Goal: Task Accomplishment & Management: Use online tool/utility

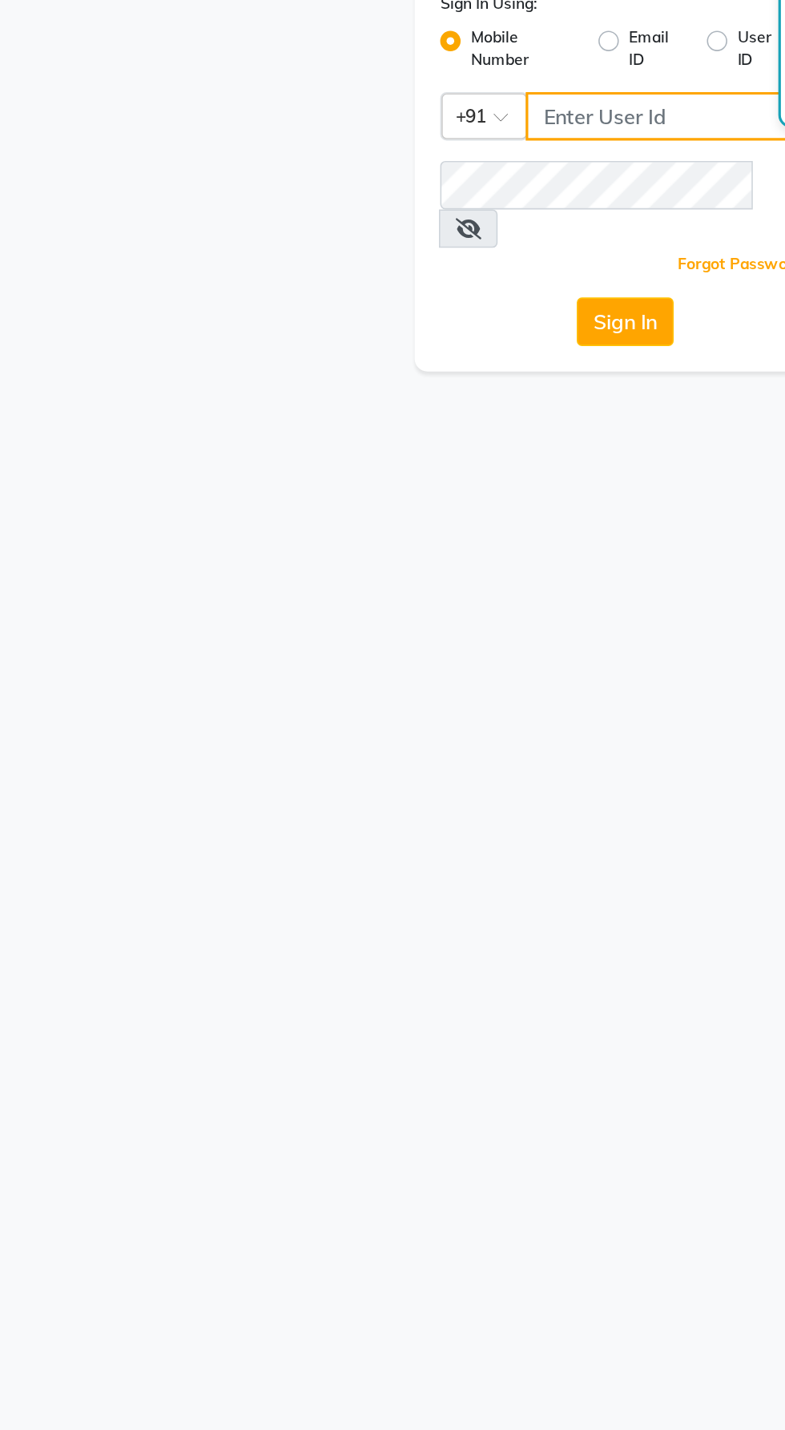
click at [416, 178] on input "Username" at bounding box center [419, 174] width 179 height 30
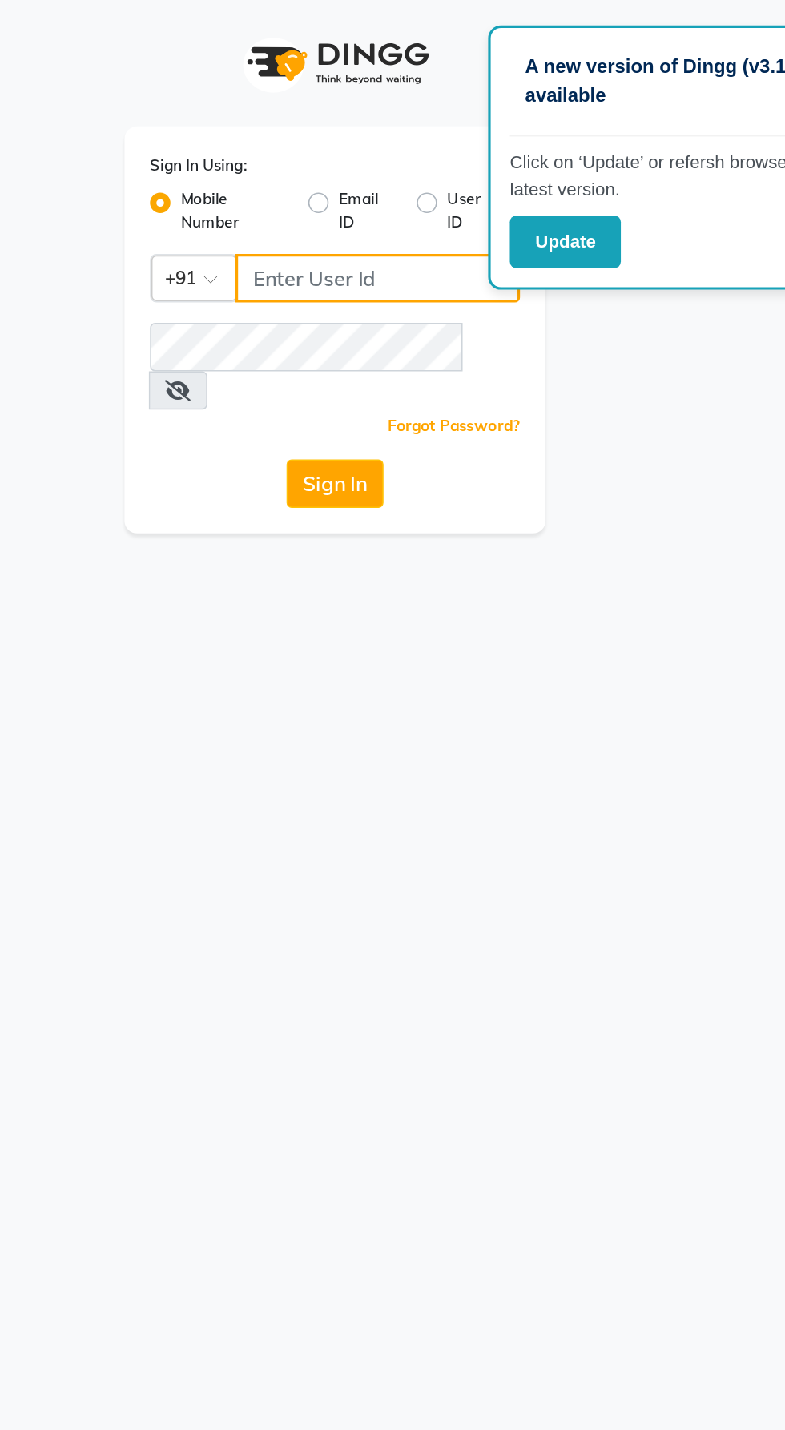
type input "9600622338"
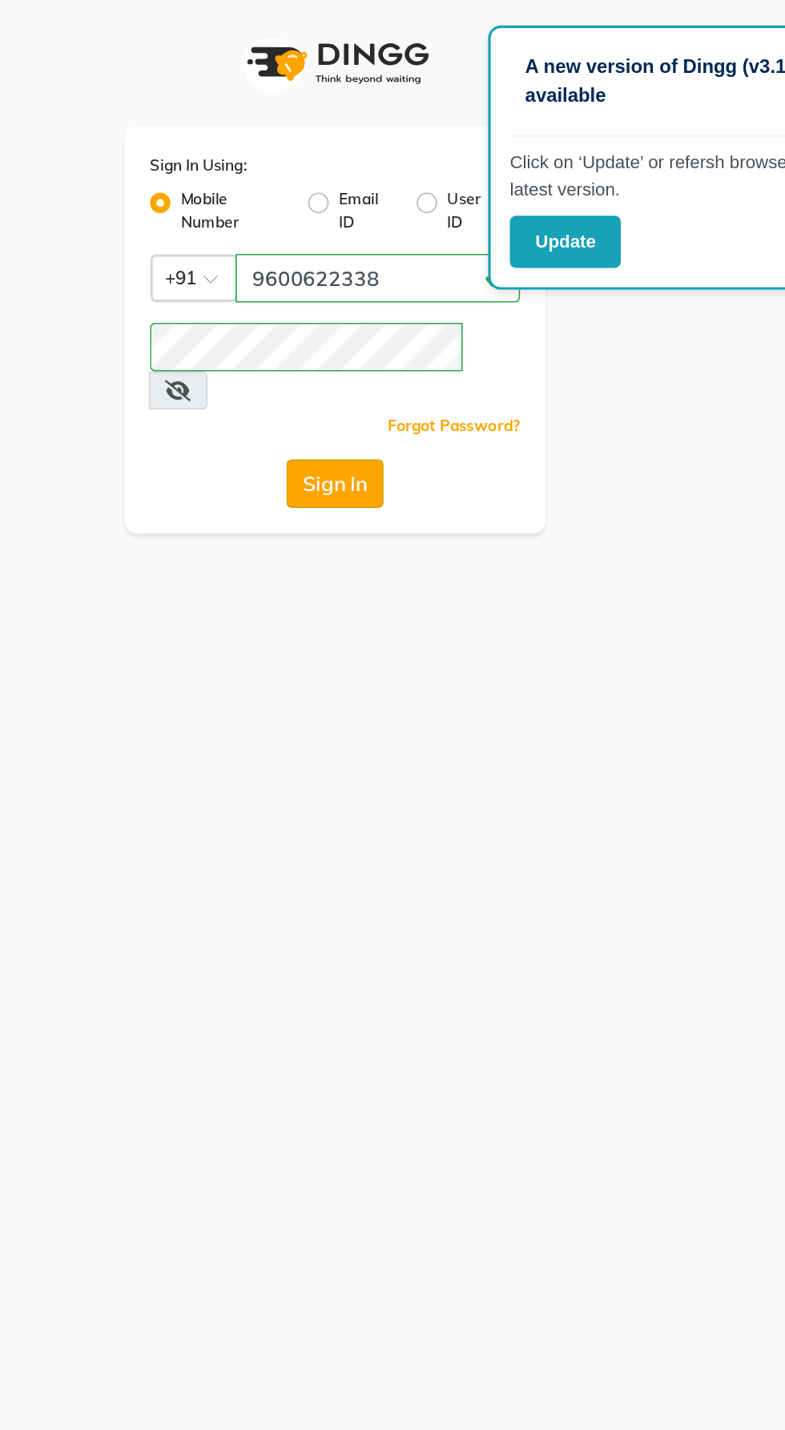
click at [410, 288] on button "Sign In" at bounding box center [392, 303] width 61 height 30
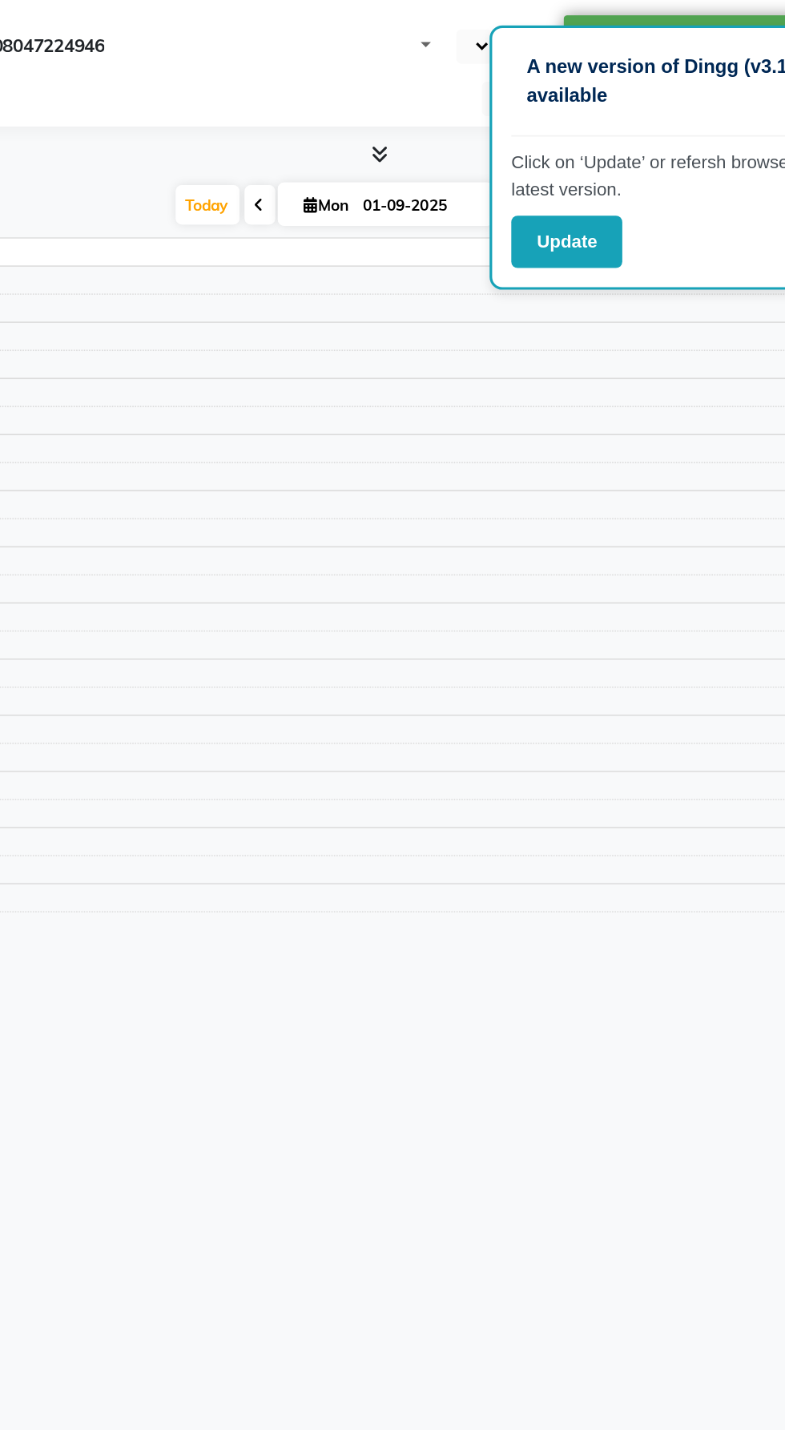
select select "en"
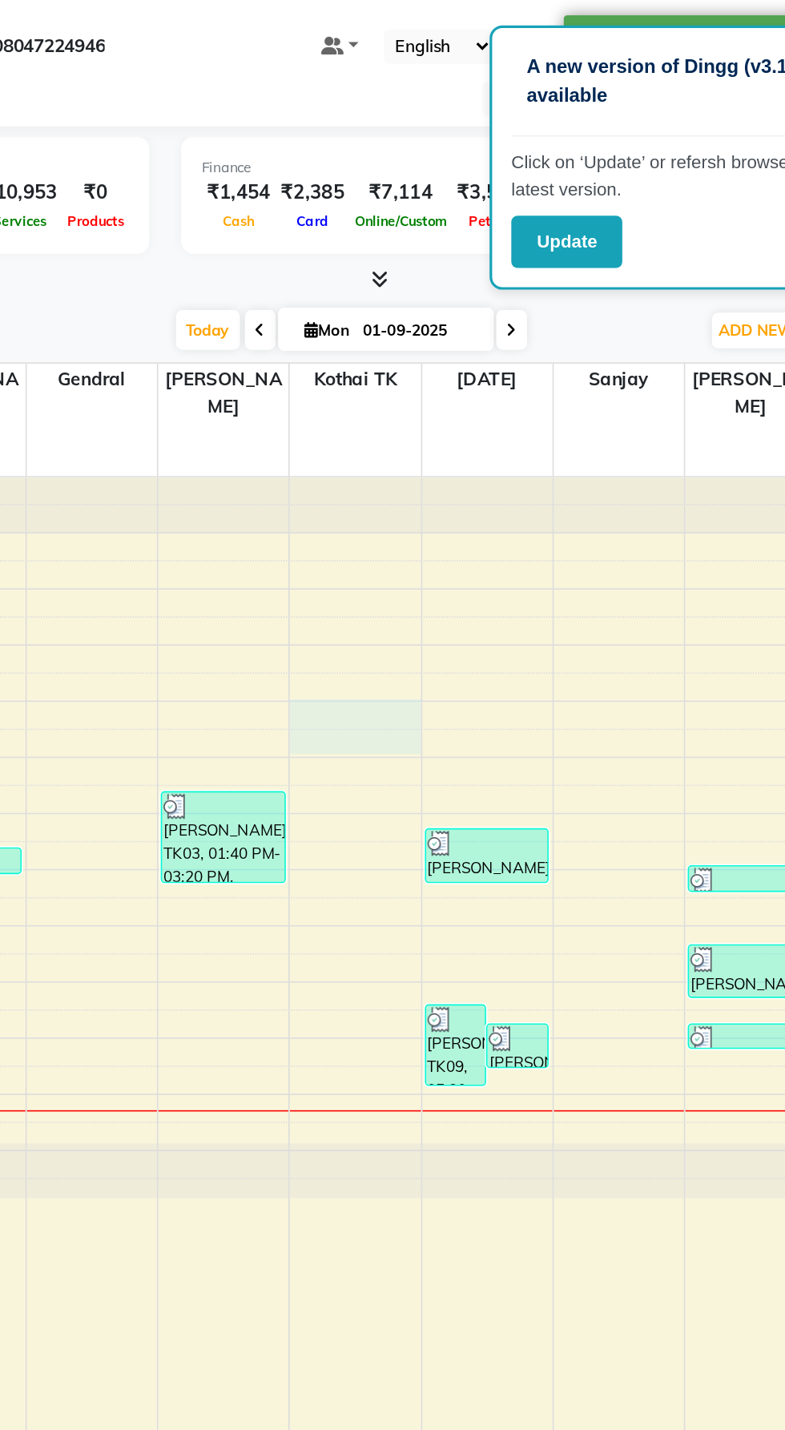
select select "82463"
select select "720"
select select "tentative"
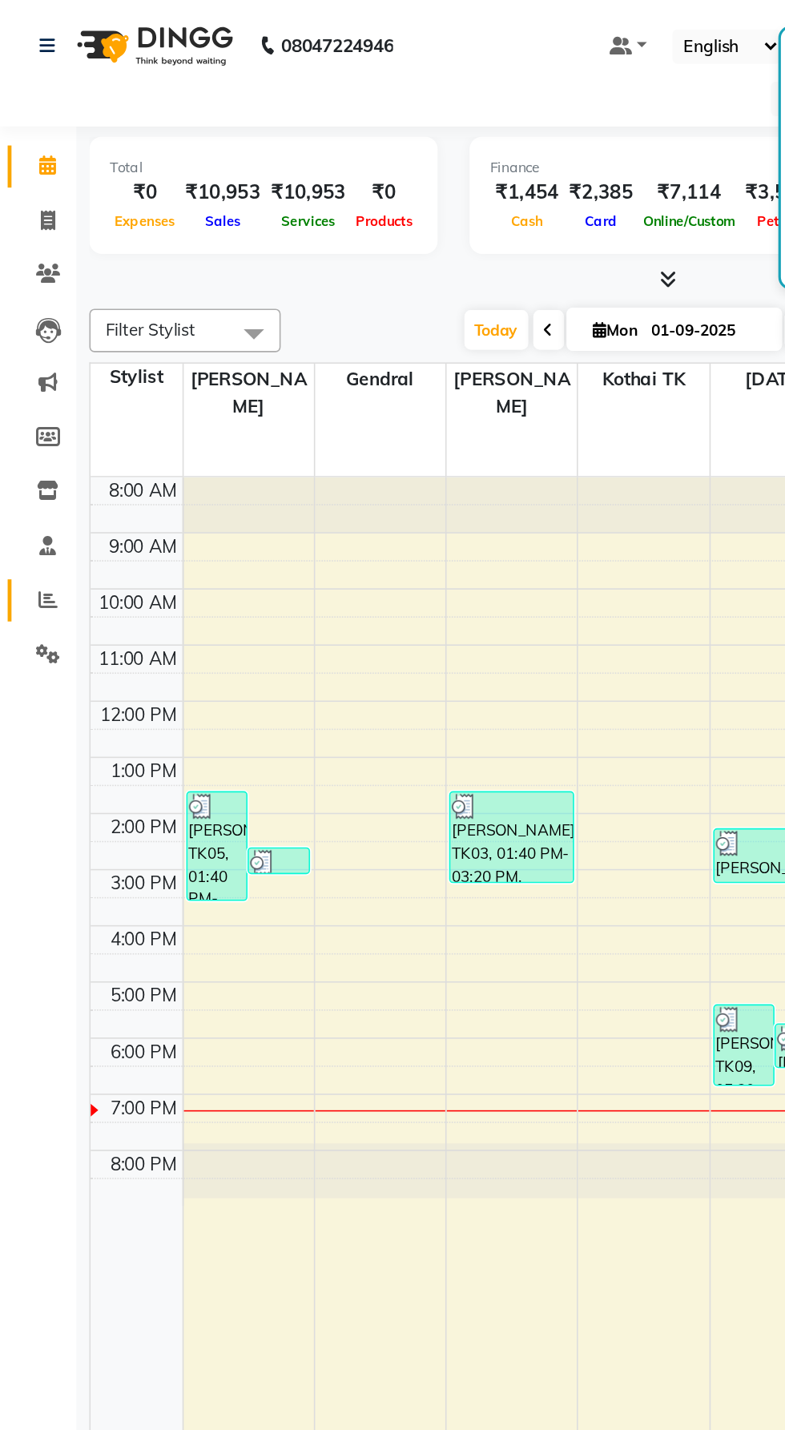
click at [29, 377] on icon at bounding box center [30, 376] width 12 height 12
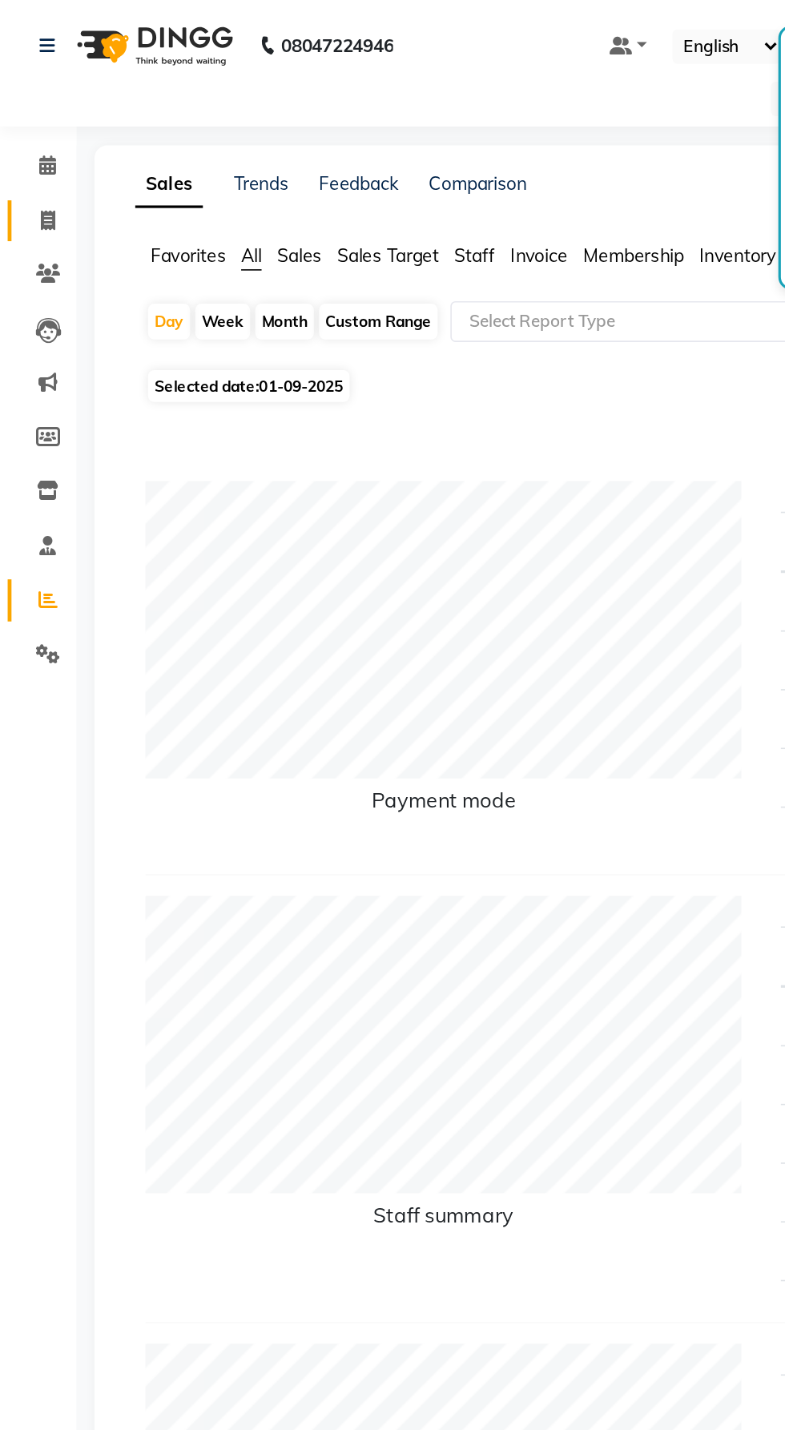
click at [43, 139] on span at bounding box center [30, 139] width 28 height 18
select select "service"
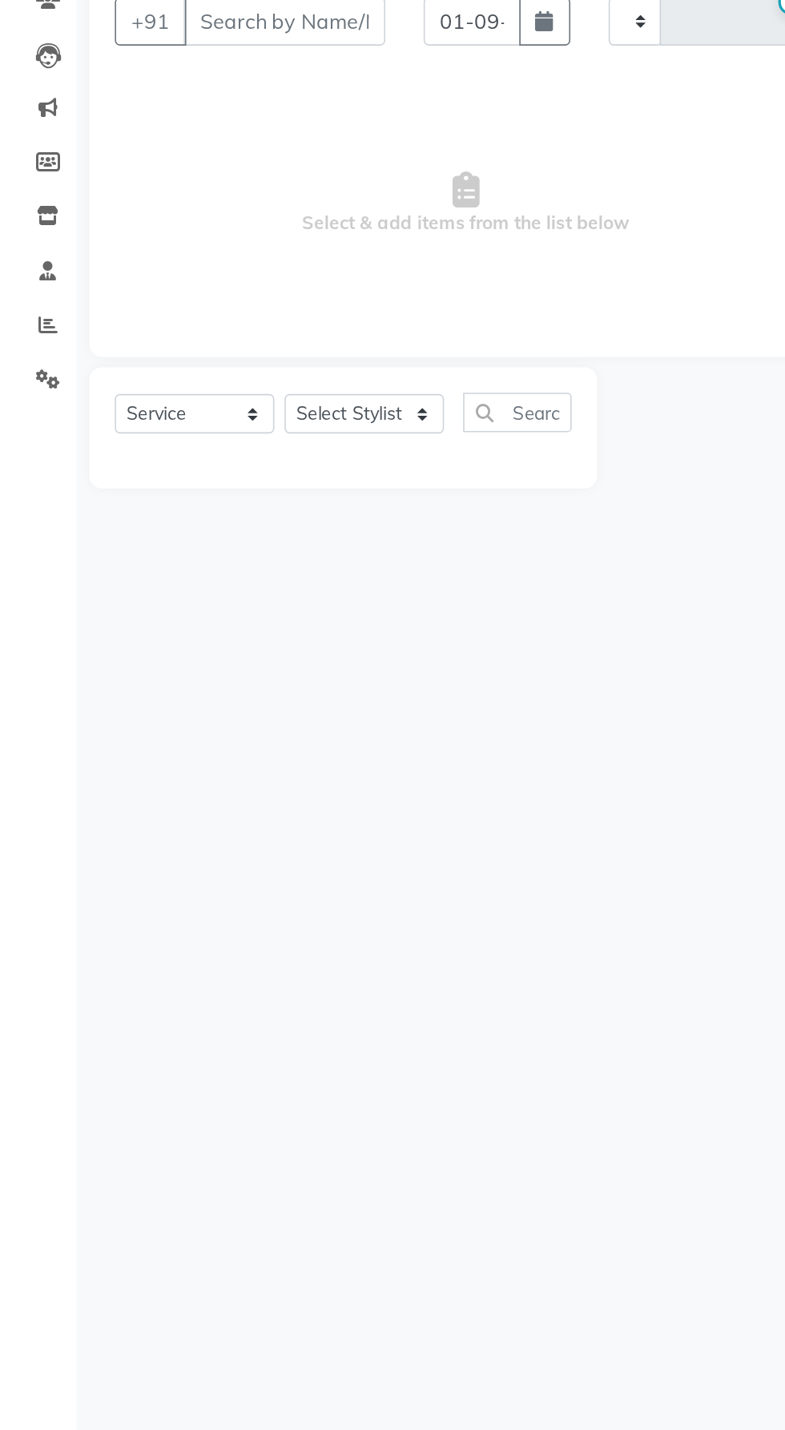
type input "0983"
select select "8331"
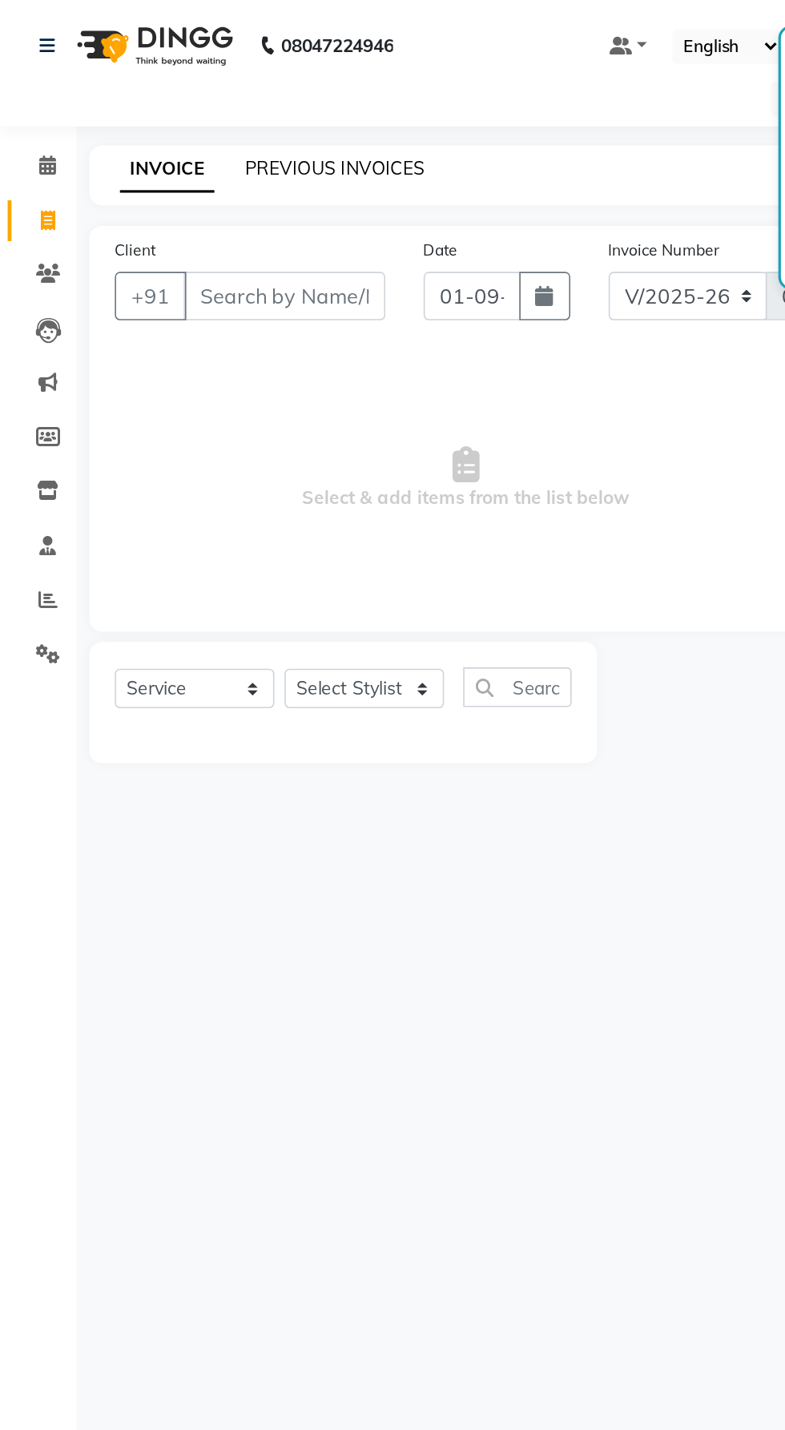
click at [228, 106] on link "PREVIOUS INVOICES" at bounding box center [210, 106] width 113 height 14
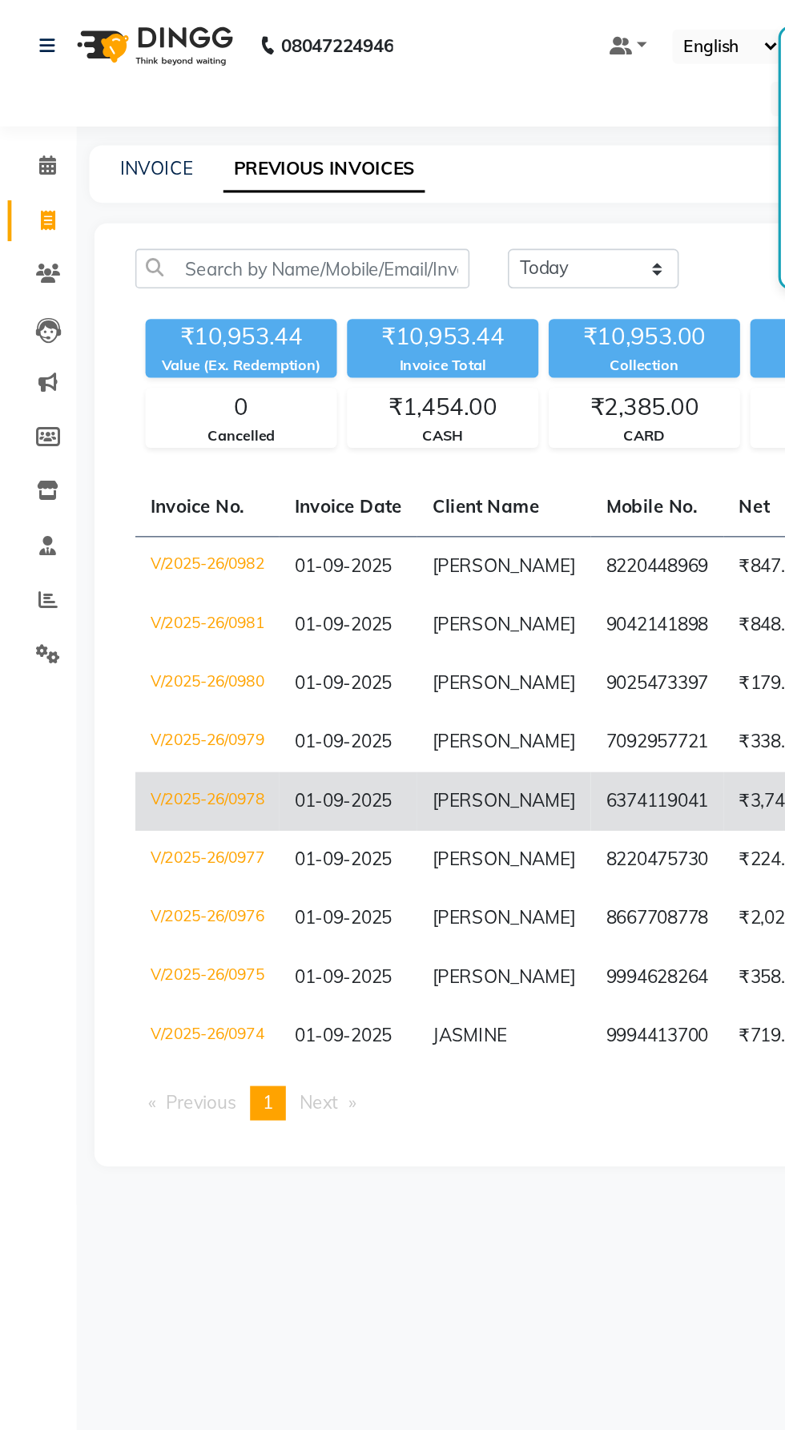
click at [378, 503] on td "6374119041" at bounding box center [412, 503] width 83 height 37
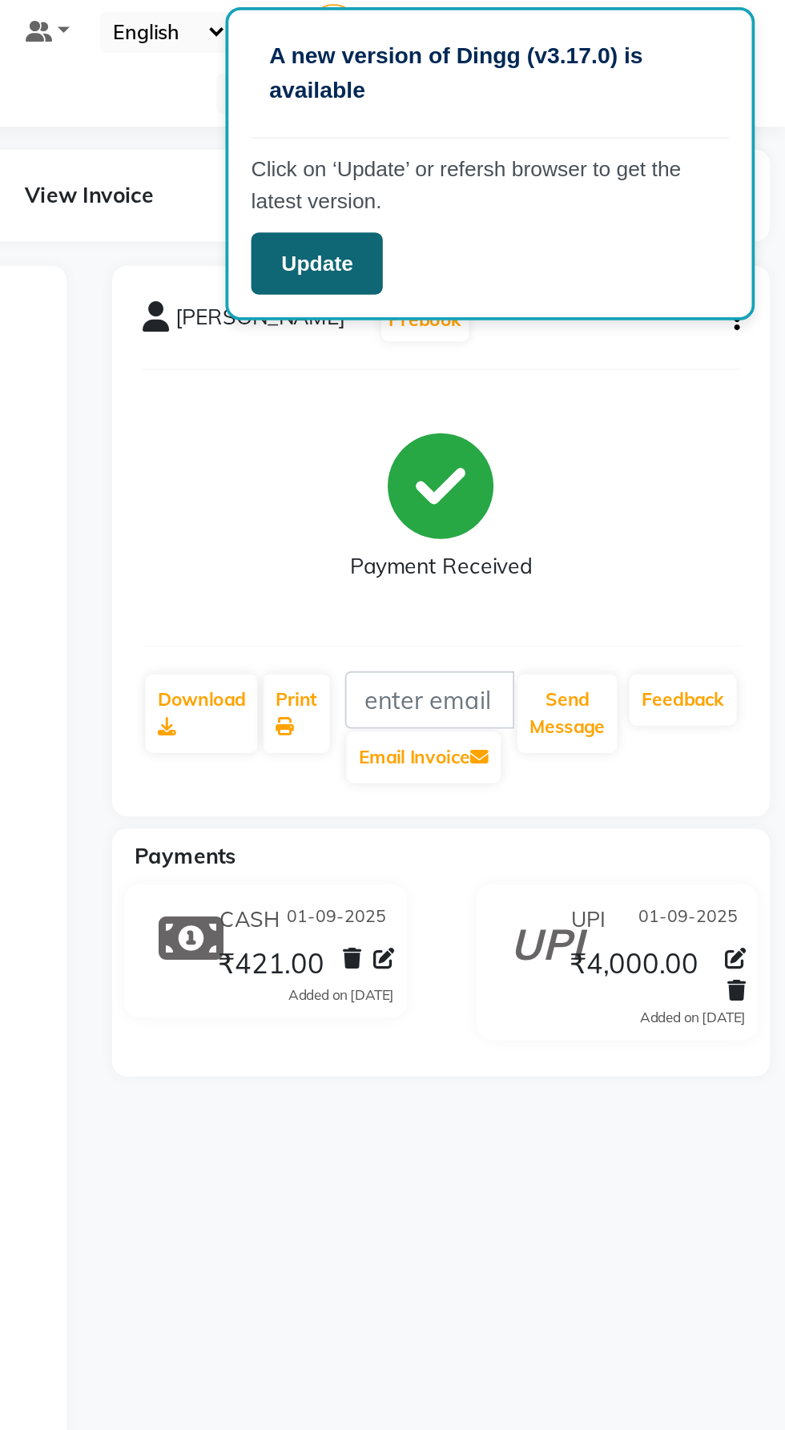
click at [534, 159] on button "Update" at bounding box center [537, 151] width 70 height 33
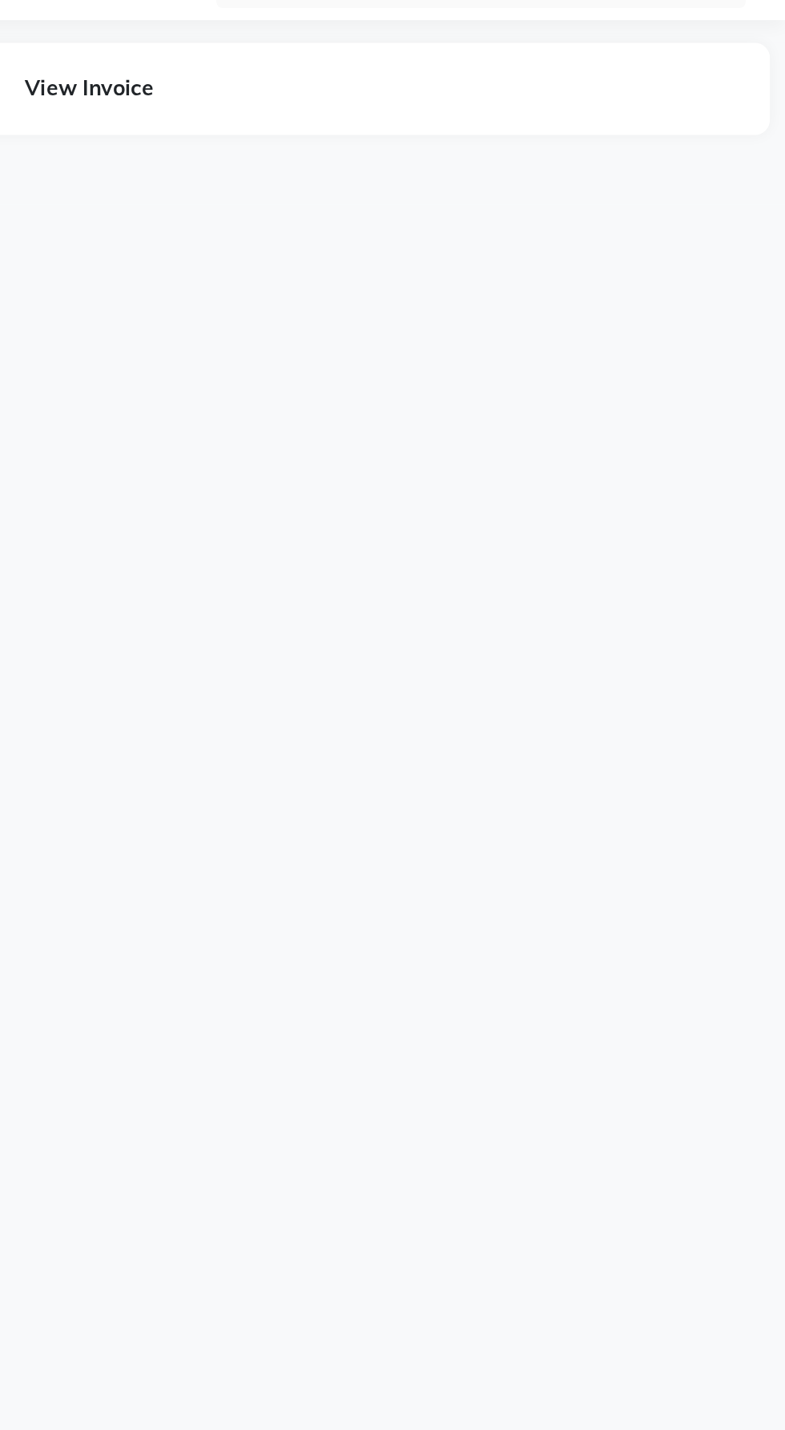
select select "en"
